Goal: Task Accomplishment & Management: Manage account settings

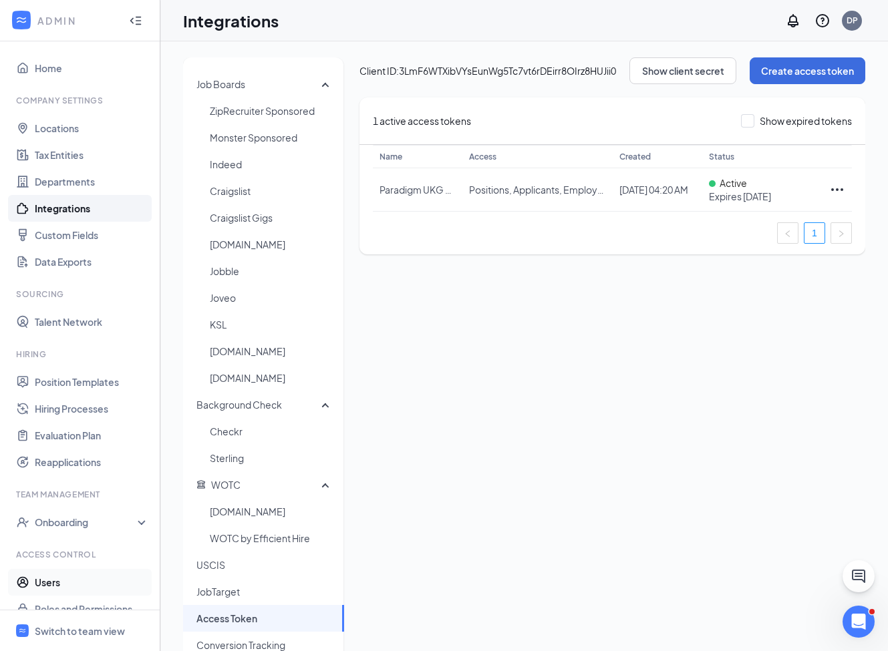
click at [43, 584] on link "Users" at bounding box center [92, 582] width 114 height 27
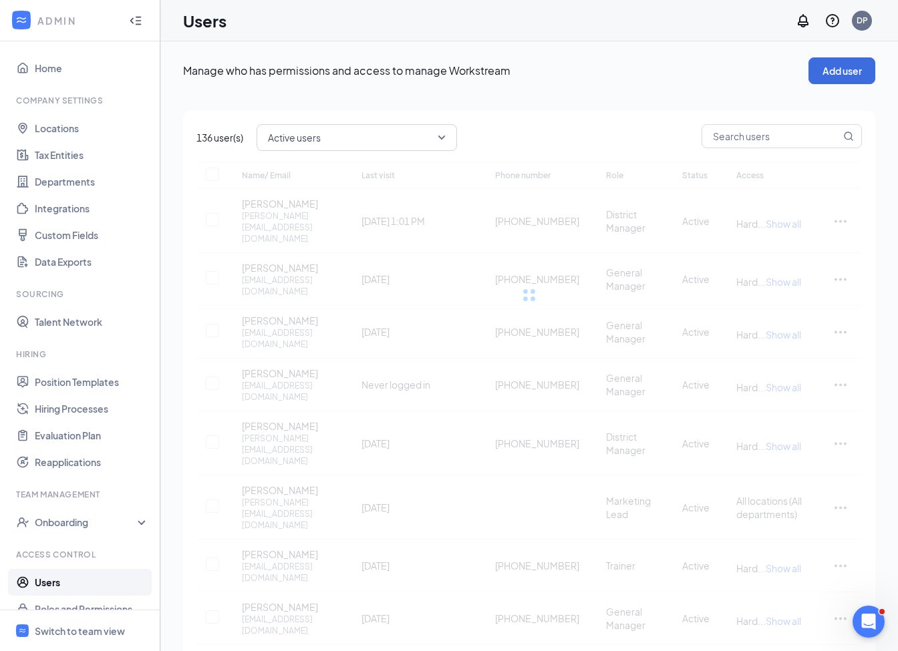
checkbox input "false"
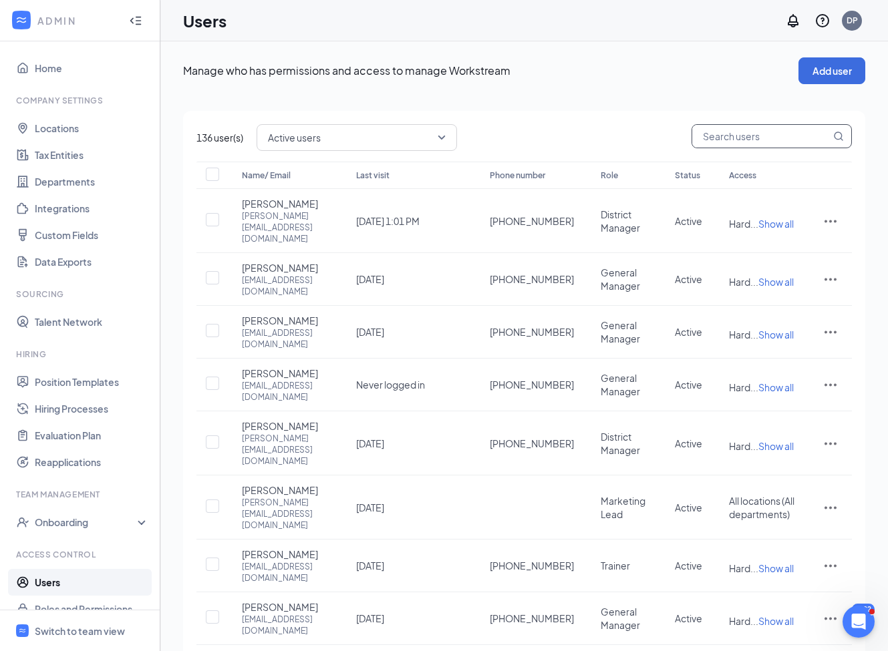
click at [791, 133] on input "text" at bounding box center [761, 136] width 138 height 23
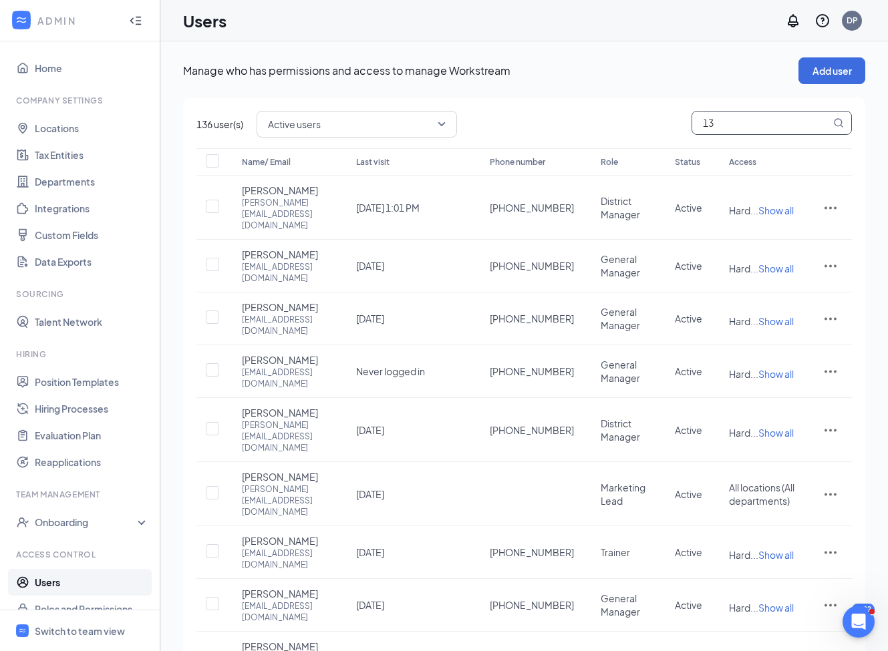
type input "139"
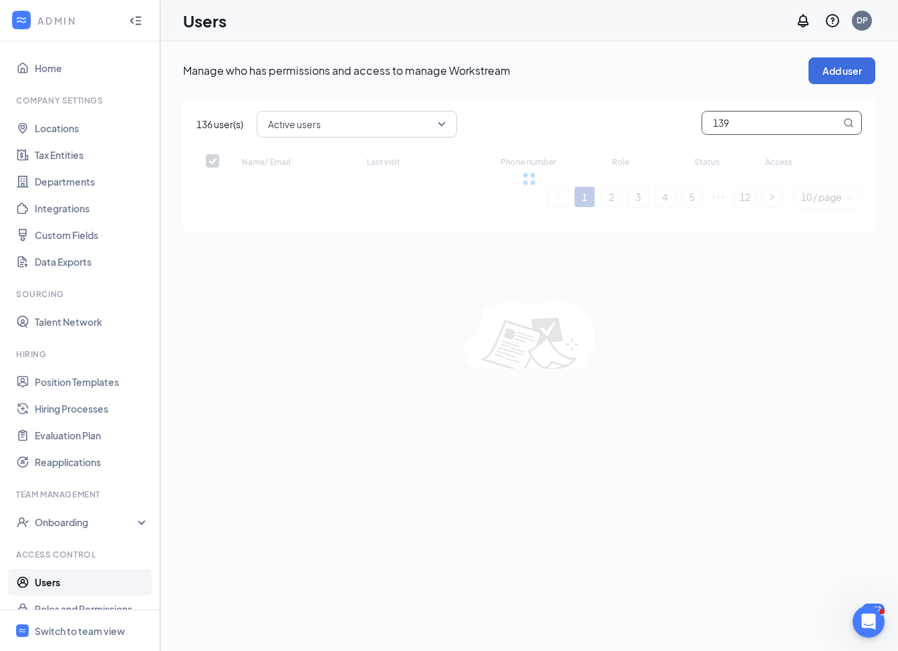
checkbox input "false"
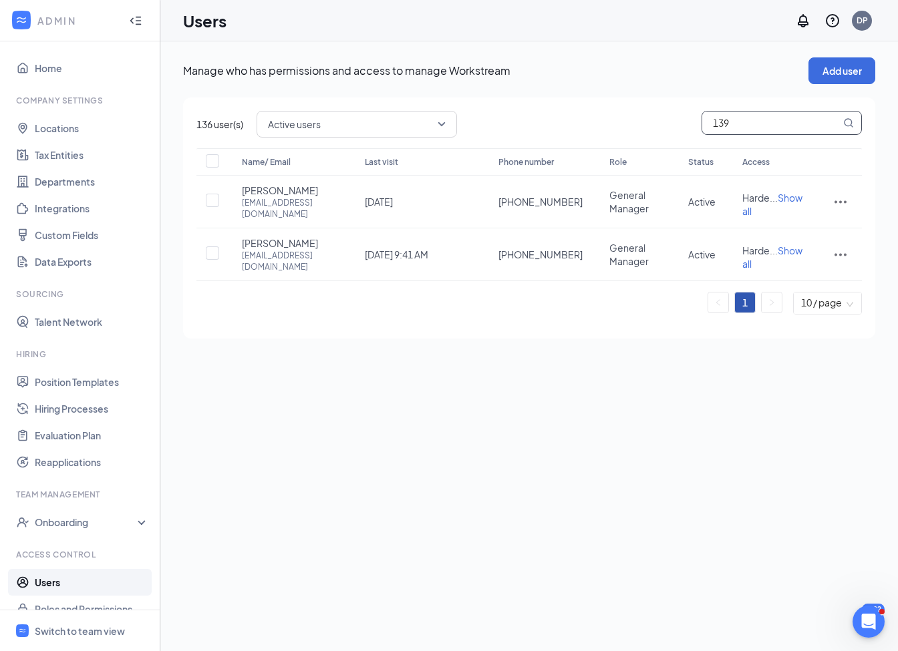
type input "1391"
checkbox input "true"
type input "1391"
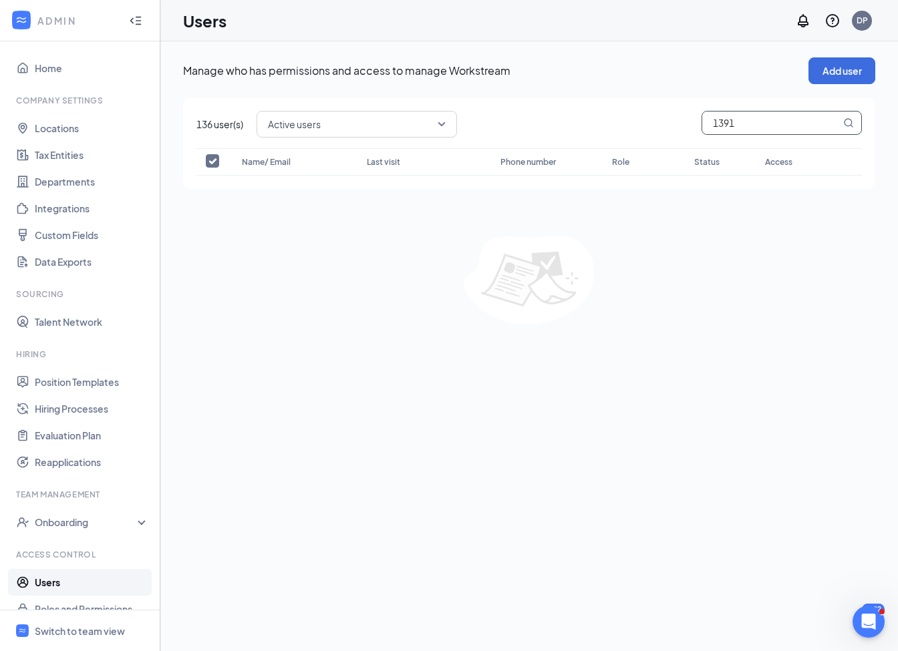
drag, startPoint x: 738, startPoint y: 125, endPoint x: 629, endPoint y: 110, distance: 110.6
click at [631, 110] on div "136 user(s) Active users 1391 Name/ Email Last visit Phone number Role Status A…" at bounding box center [529, 144] width 692 height 92
click at [71, 583] on link "Users" at bounding box center [92, 582] width 114 height 27
click at [645, 82] on div "Manage who has permissions and access to manage Workstream Add user" at bounding box center [529, 70] width 692 height 27
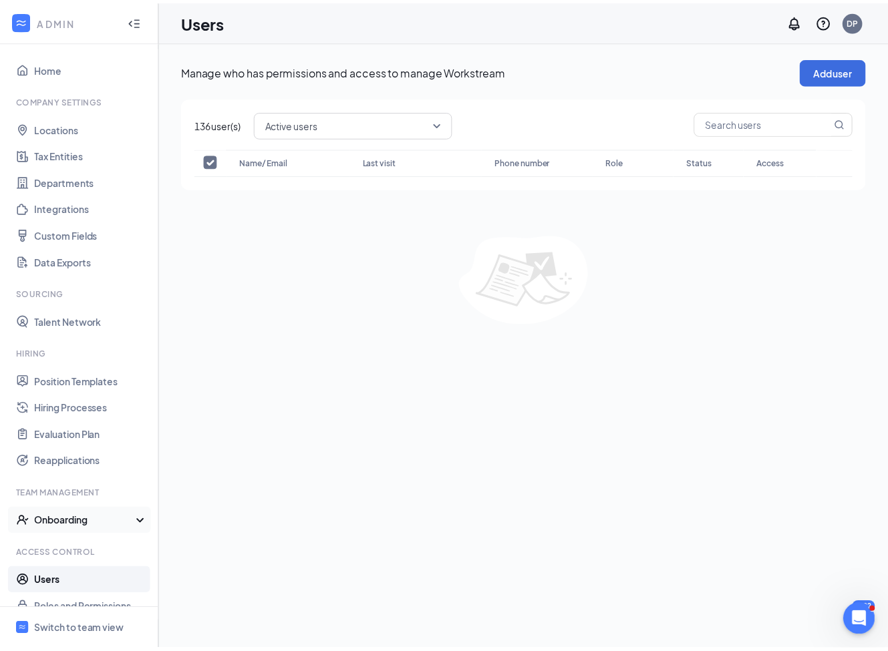
scroll to position [18, 0]
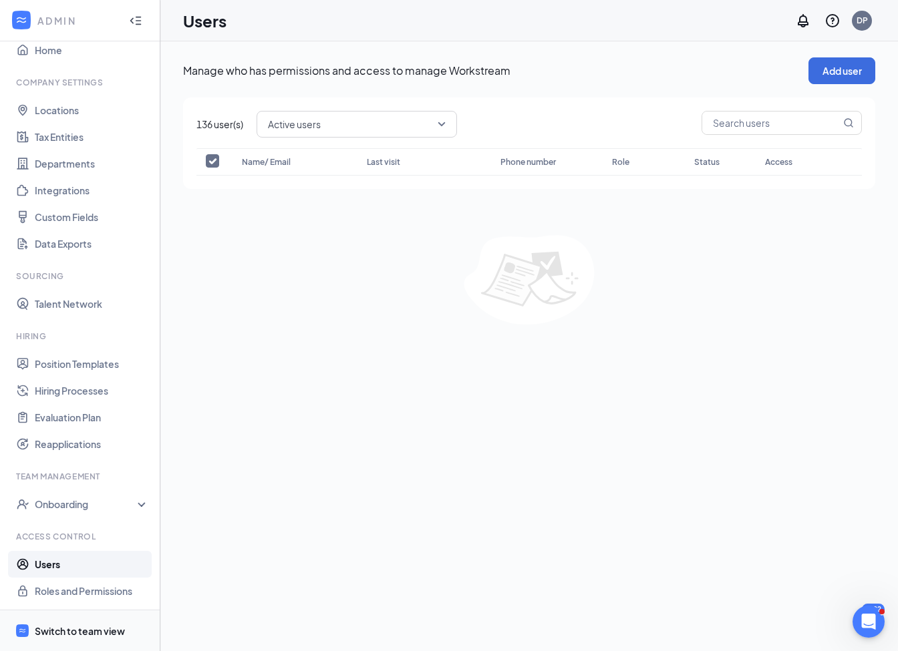
click at [53, 623] on span "Switch to team view" at bounding box center [92, 631] width 114 height 41
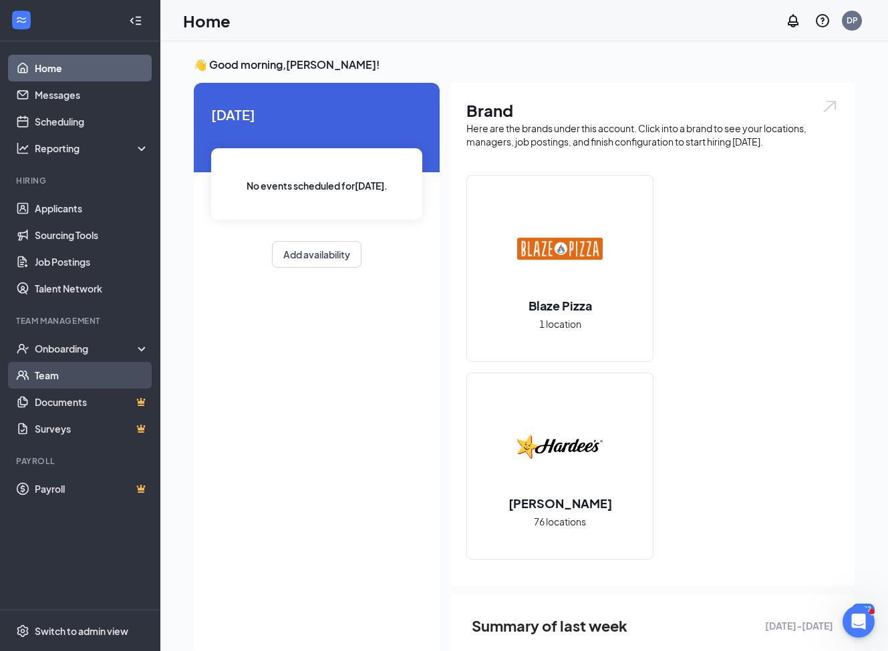
click at [45, 373] on link "Team" at bounding box center [92, 375] width 114 height 27
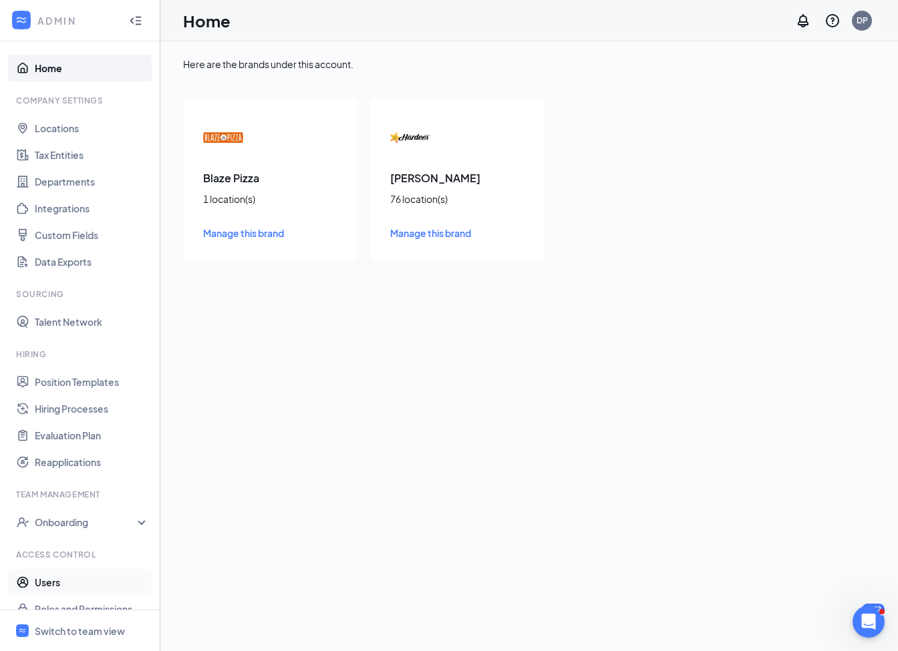
click at [52, 581] on link "Users" at bounding box center [92, 582] width 114 height 27
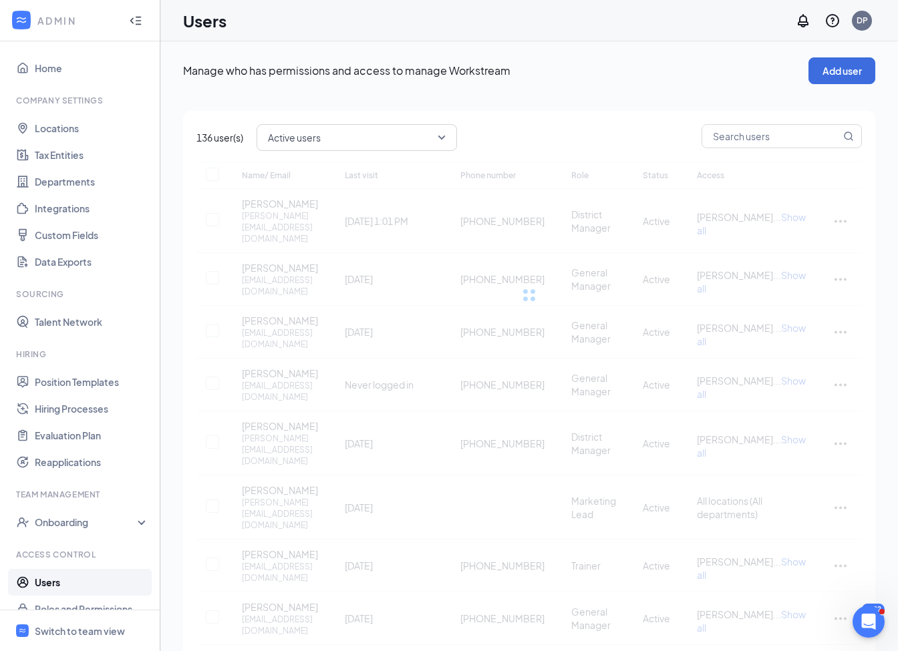
checkbox input "false"
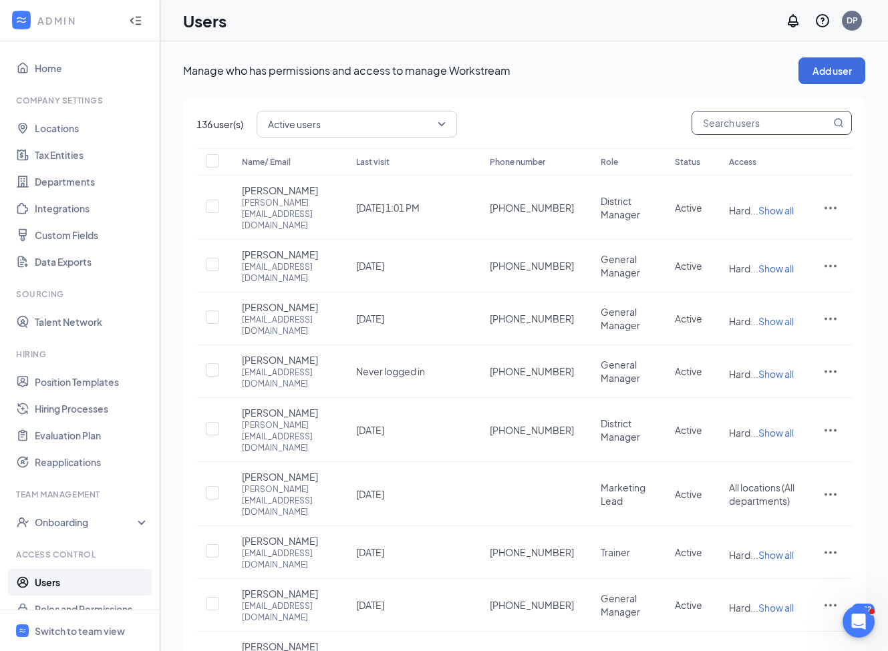
click at [721, 125] on input "text" at bounding box center [761, 123] width 138 height 23
type input "1391"
checkbox input "true"
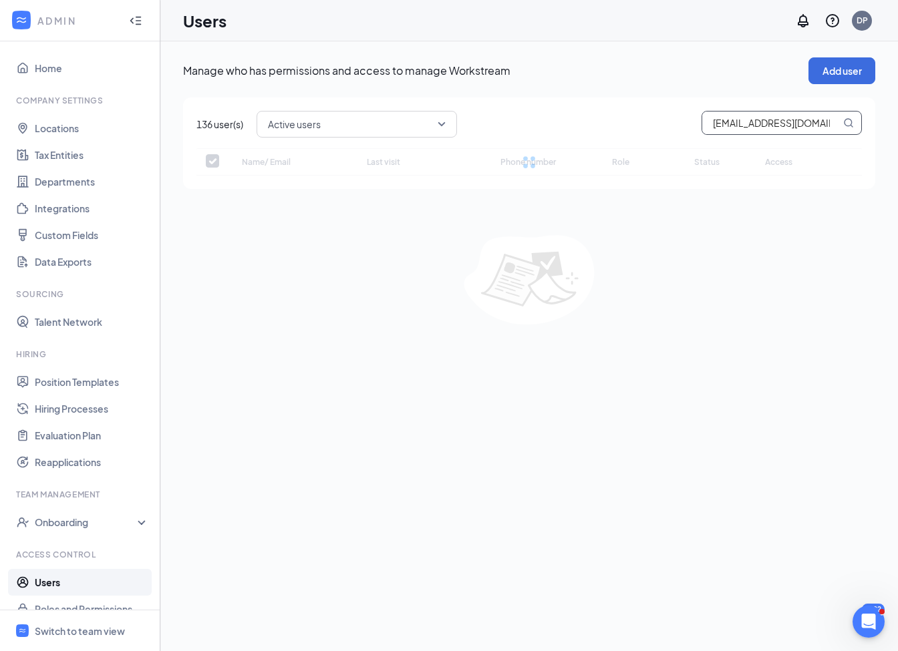
type input "[EMAIL_ADDRESS][DOMAIN_NAME]"
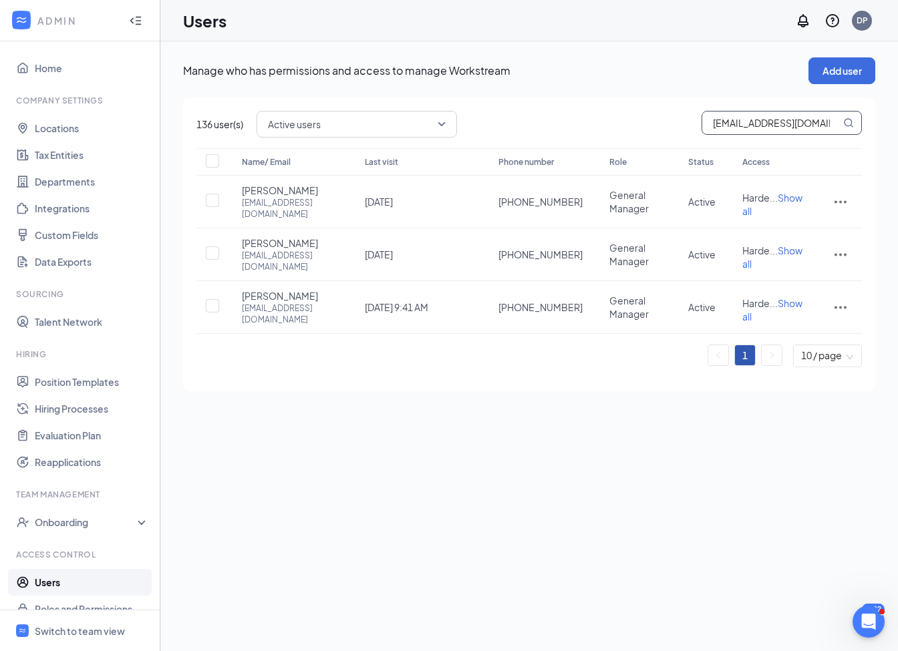
click at [366, 122] on span "Active users" at bounding box center [351, 124] width 166 height 20
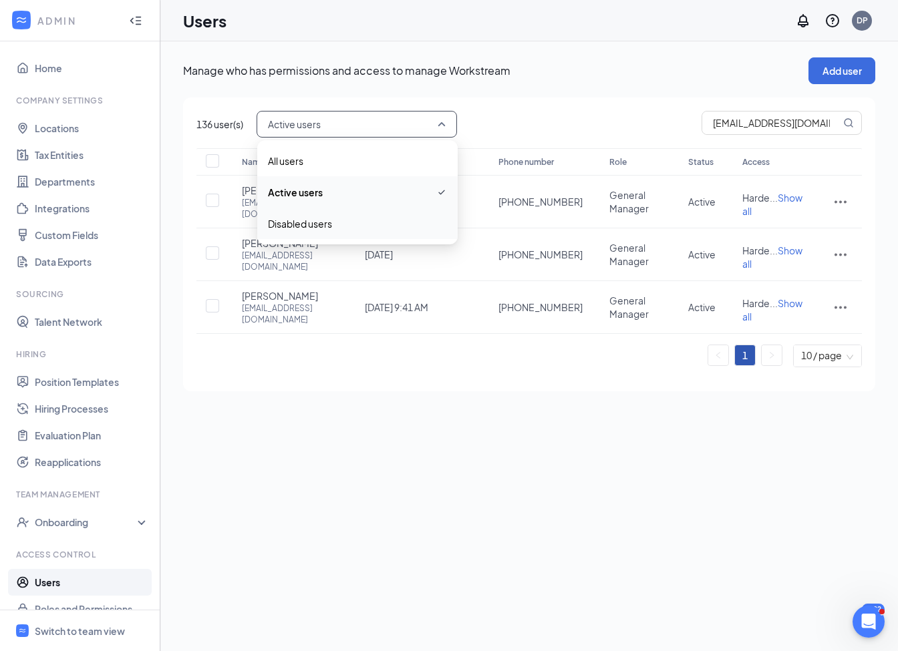
click at [337, 226] on span "Disabled users" at bounding box center [357, 223] width 179 height 15
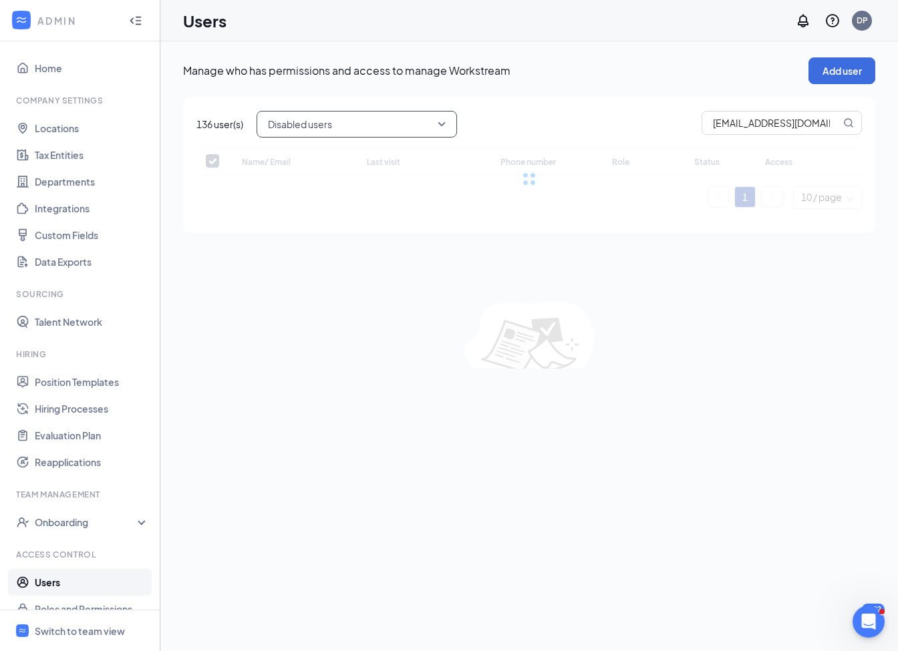
checkbox input "false"
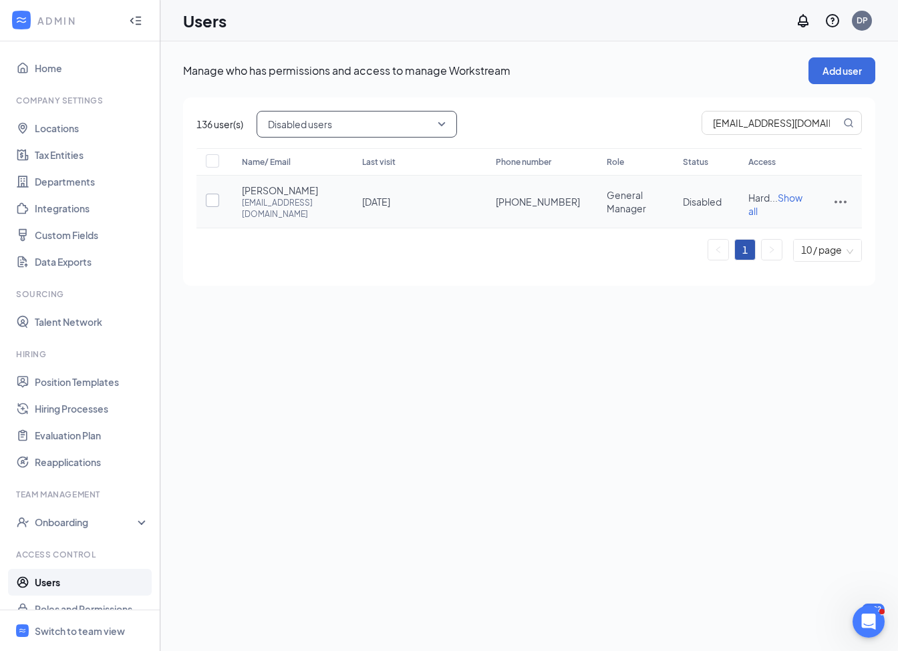
click at [211, 196] on input "checkbox" at bounding box center [212, 200] width 13 height 13
checkbox input "true"
click at [845, 200] on icon "ActionsIcon" at bounding box center [840, 202] width 16 height 16
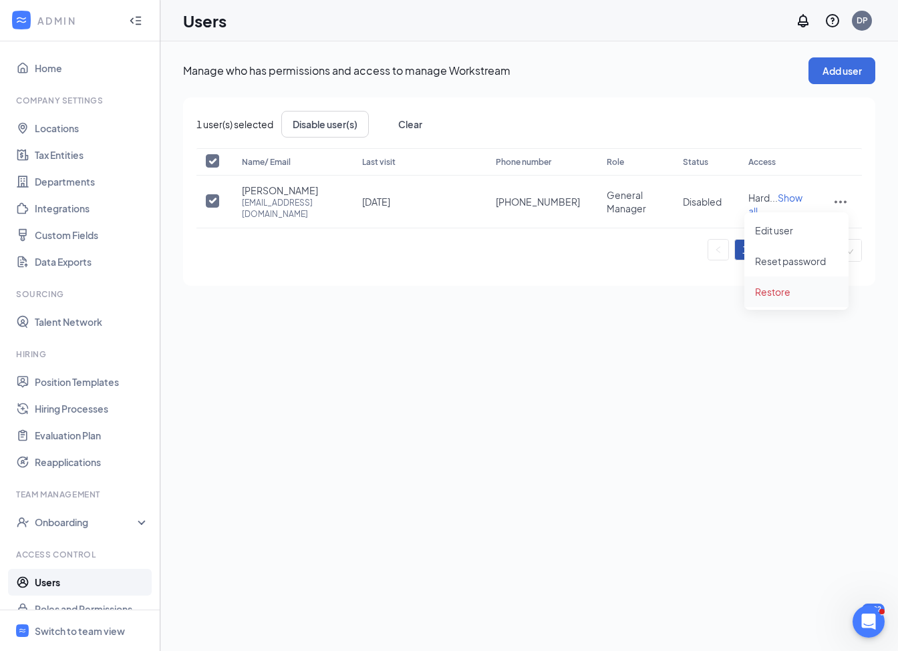
click at [764, 289] on span "Restore" at bounding box center [772, 292] width 35 height 12
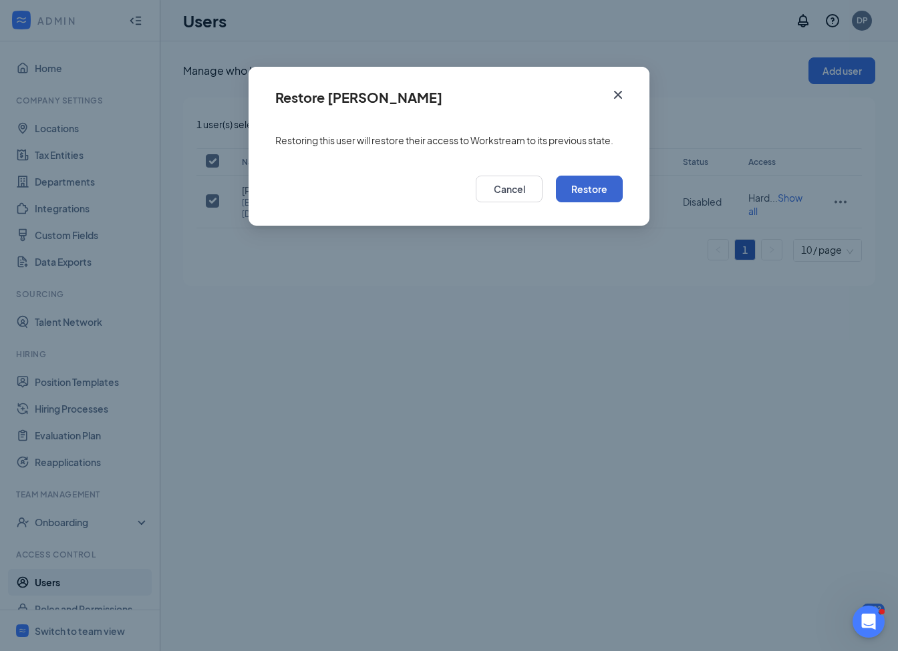
click at [613, 194] on button "Restore" at bounding box center [589, 189] width 67 height 27
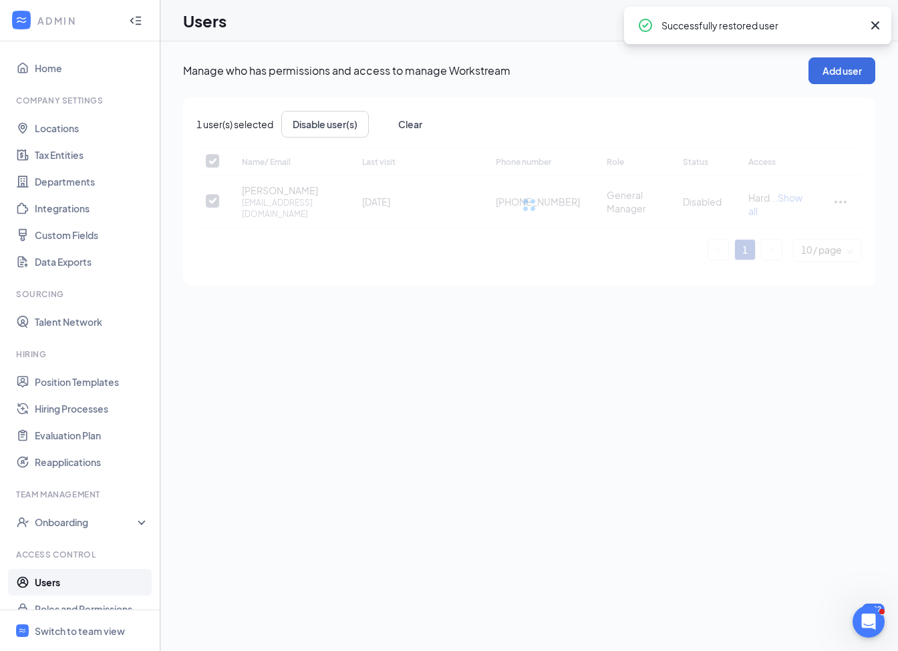
checkbox input "false"
